Goal: Task Accomplishment & Management: Manage account settings

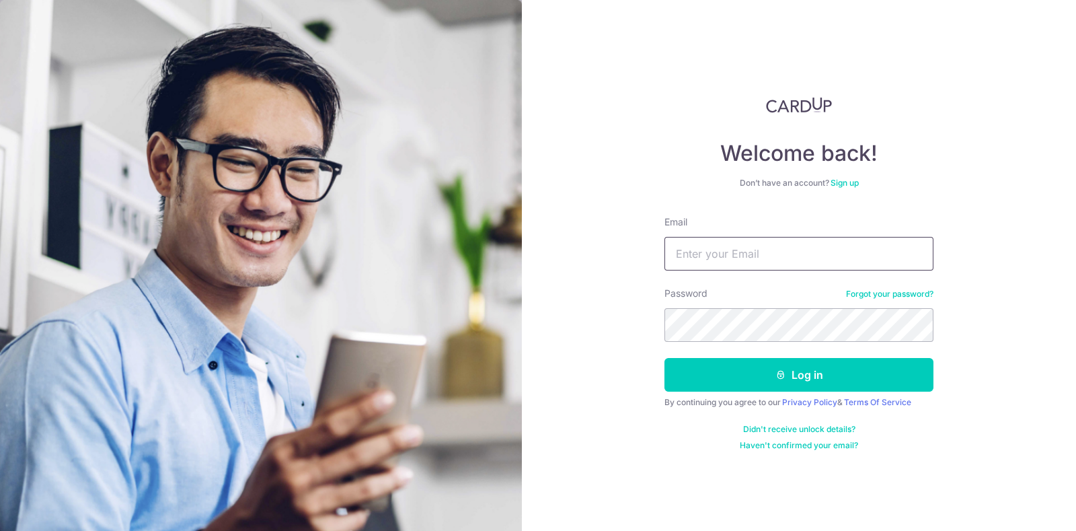
click at [701, 262] on input "Email" at bounding box center [799, 254] width 269 height 34
type input "[PERSON_NAME][EMAIL_ADDRESS][DOMAIN_NAME]"
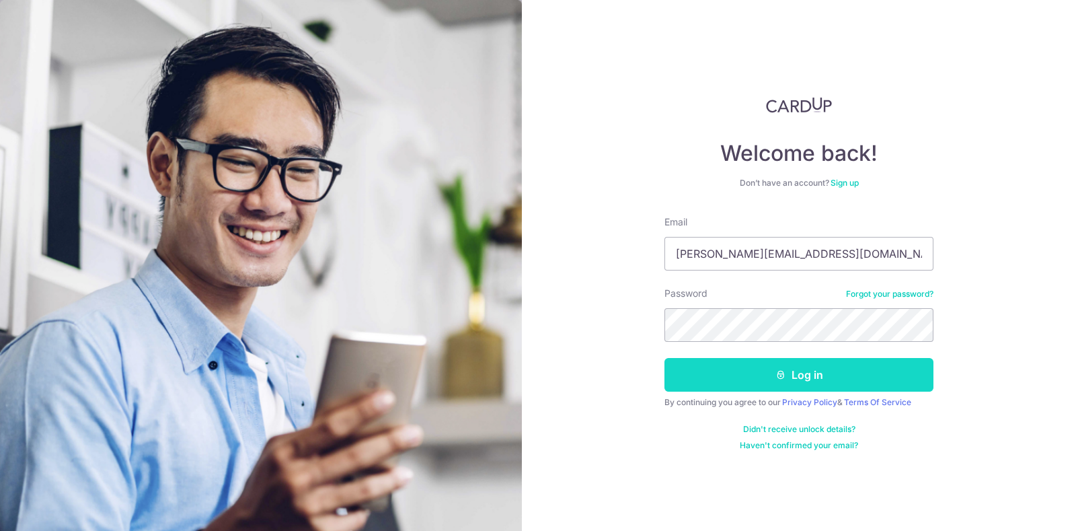
click at [747, 371] on button "Log in" at bounding box center [799, 375] width 269 height 34
